Goal: Task Accomplishment & Management: Use online tool/utility

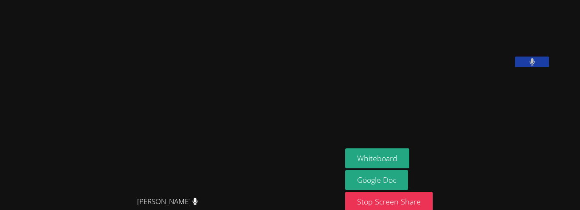
click at [549, 67] on button at bounding box center [532, 61] width 34 height 11
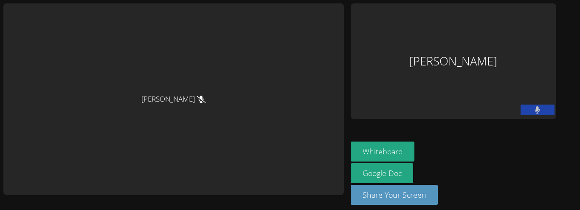
click at [534, 108] on icon at bounding box center [537, 109] width 6 height 7
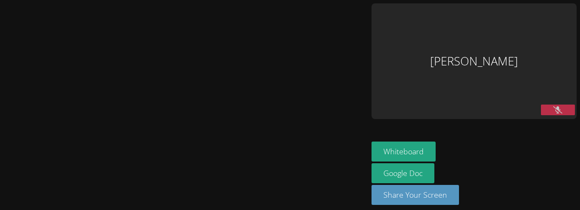
click at [557, 106] on icon at bounding box center [557, 109] width 9 height 7
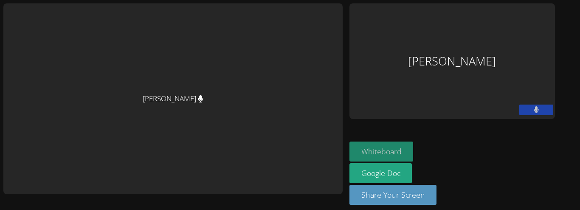
click at [383, 149] on button "Whiteboard" at bounding box center [381, 151] width 64 height 20
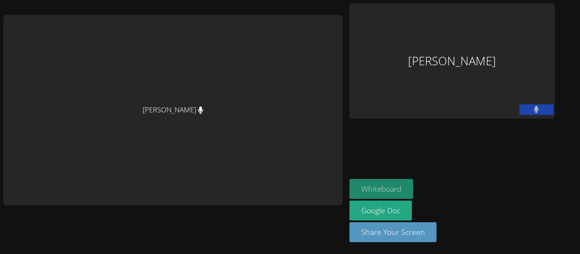
click at [387, 187] on button "Whiteboard" at bounding box center [381, 189] width 64 height 20
click at [378, 186] on button "Whiteboard" at bounding box center [381, 189] width 64 height 20
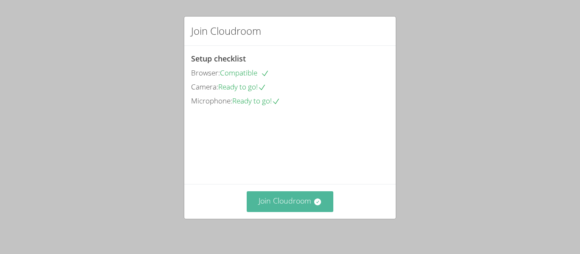
click at [301, 200] on button "Join Cloudroom" at bounding box center [289, 201] width 87 height 21
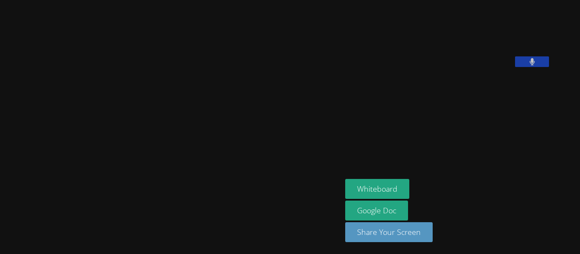
click at [459, 250] on aside "Blake Hafner Whiteboard Google Doc Share Your Screen" at bounding box center [448, 127] width 212 height 254
click at [59, 214] on div "[PERSON_NAME]" at bounding box center [170, 221] width 335 height 34
click at [345, 35] on video at bounding box center [408, 35] width 127 height 64
